Goal: Register for event/course

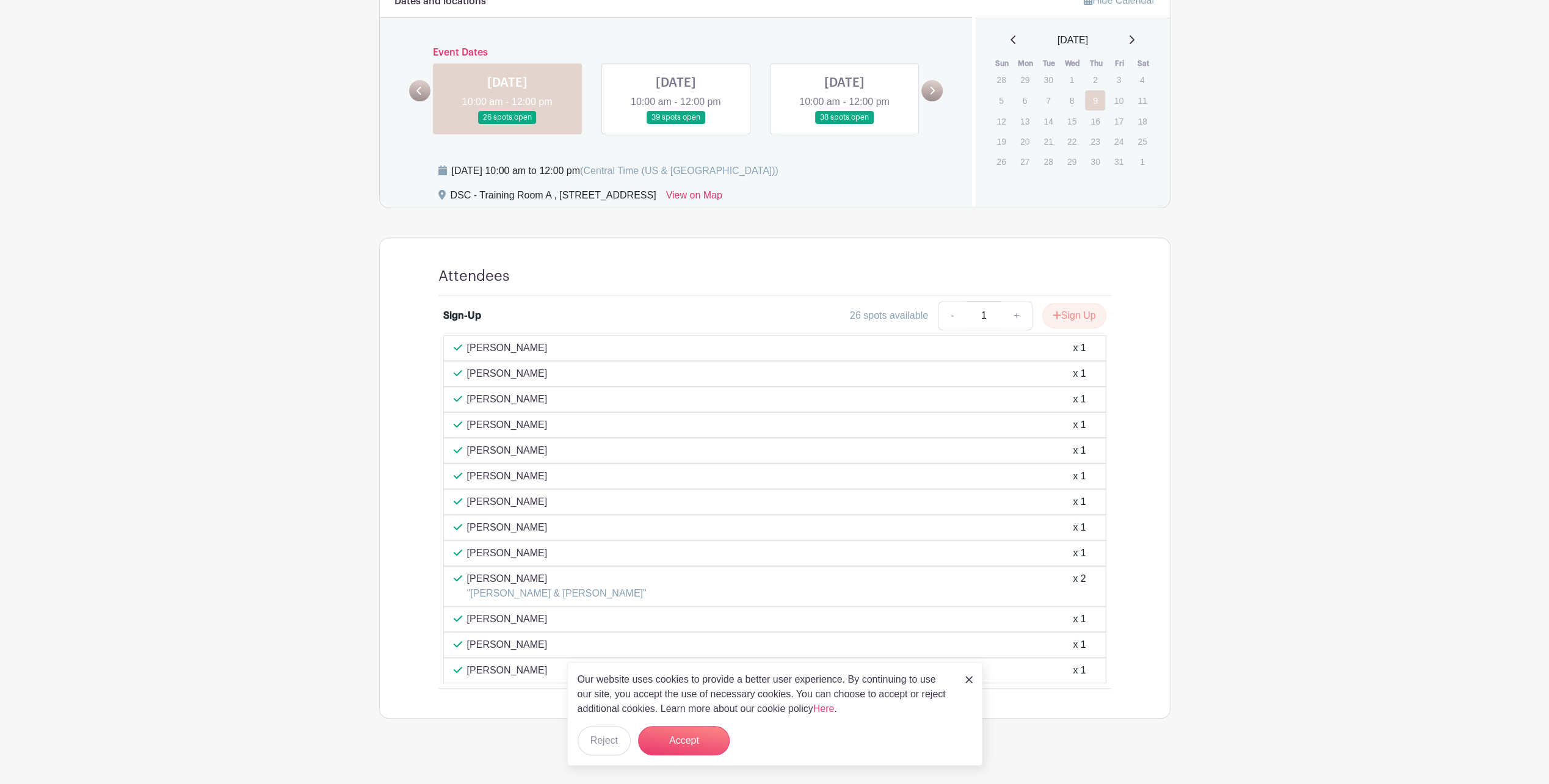
scroll to position [369, 0]
click at [971, 679] on img at bounding box center [968, 679] width 7 height 7
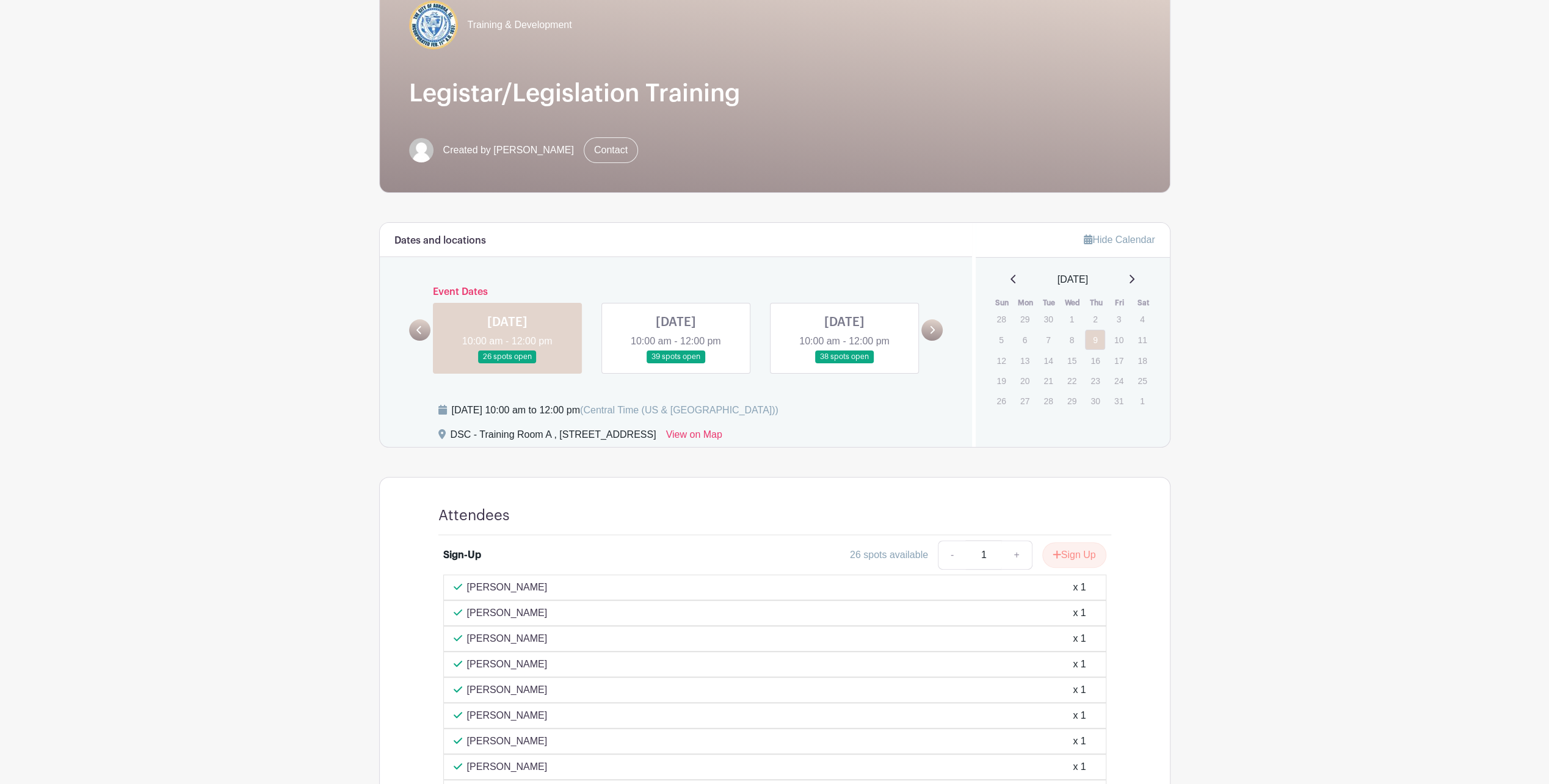
scroll to position [125, 0]
click at [676, 365] on link at bounding box center [676, 365] width 0 height 0
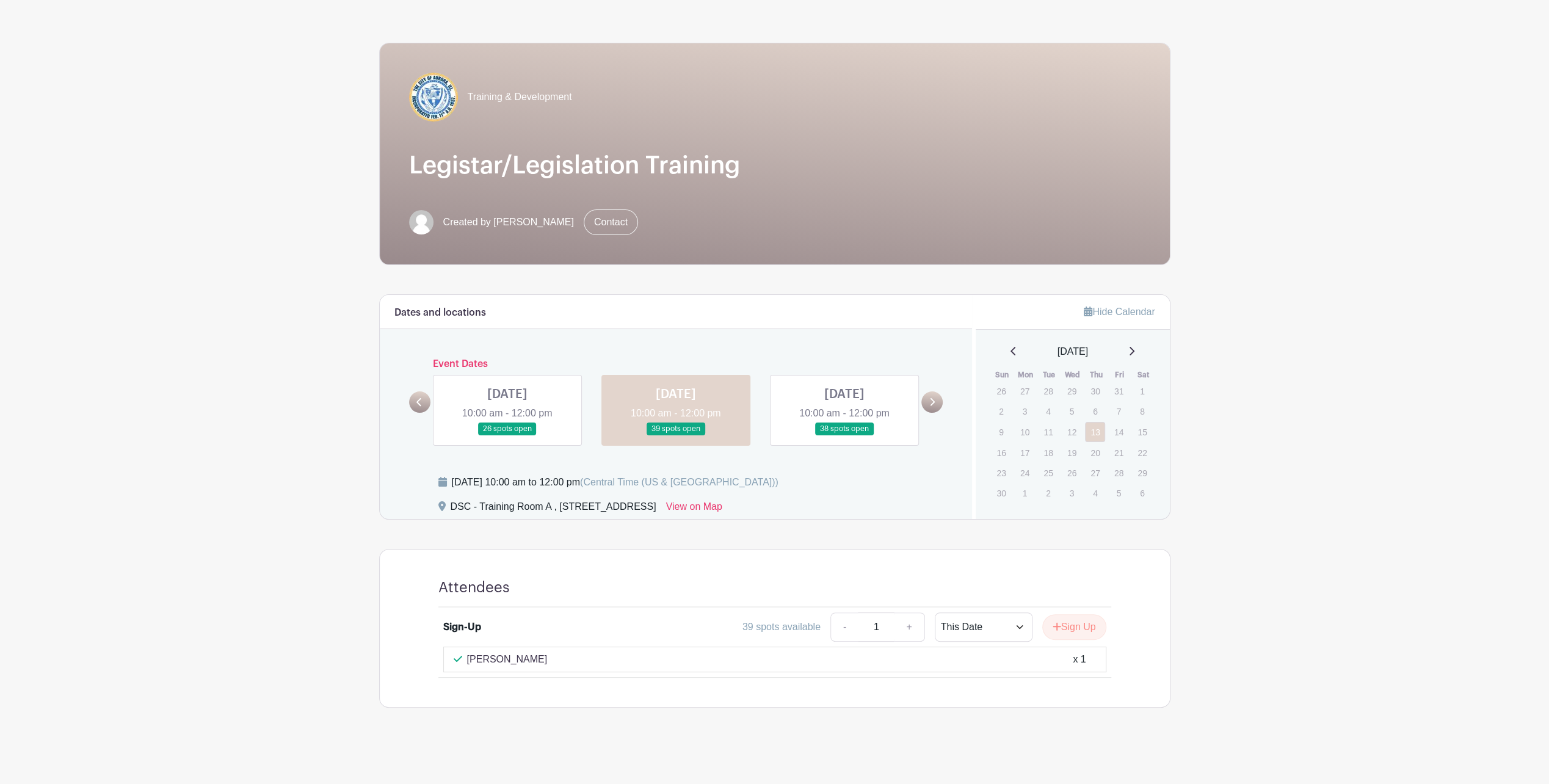
scroll to position [52, 0]
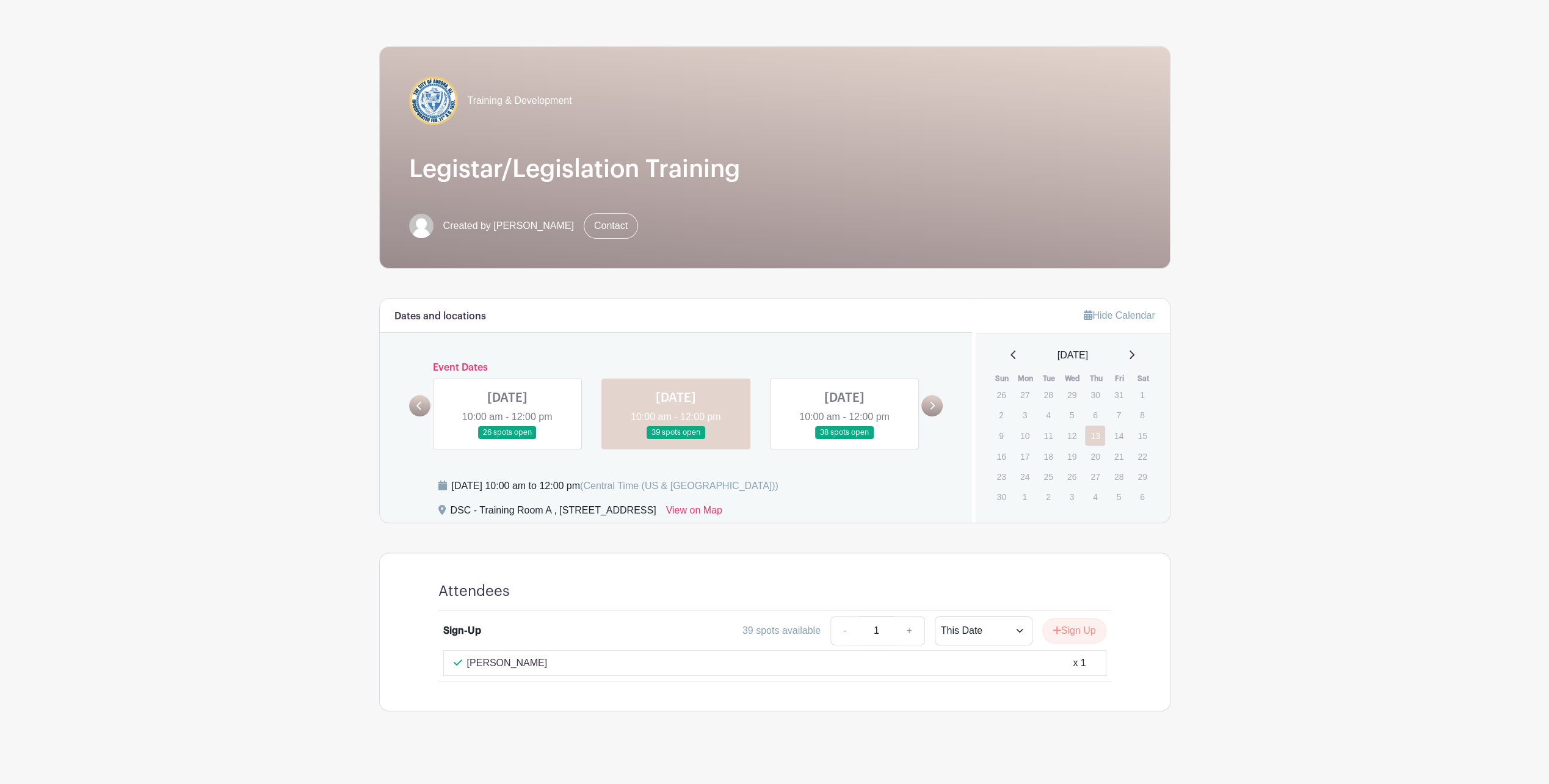
click at [844, 439] on link at bounding box center [844, 439] width 0 height 0
